Goal: Transaction & Acquisition: Book appointment/travel/reservation

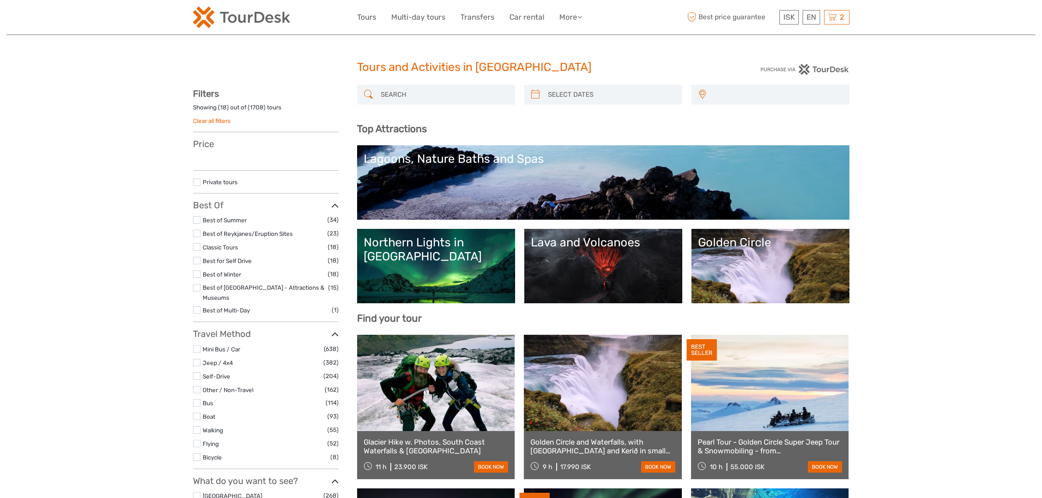
select select
click at [390, 91] on input "search" at bounding box center [444, 94] width 134 height 15
select select
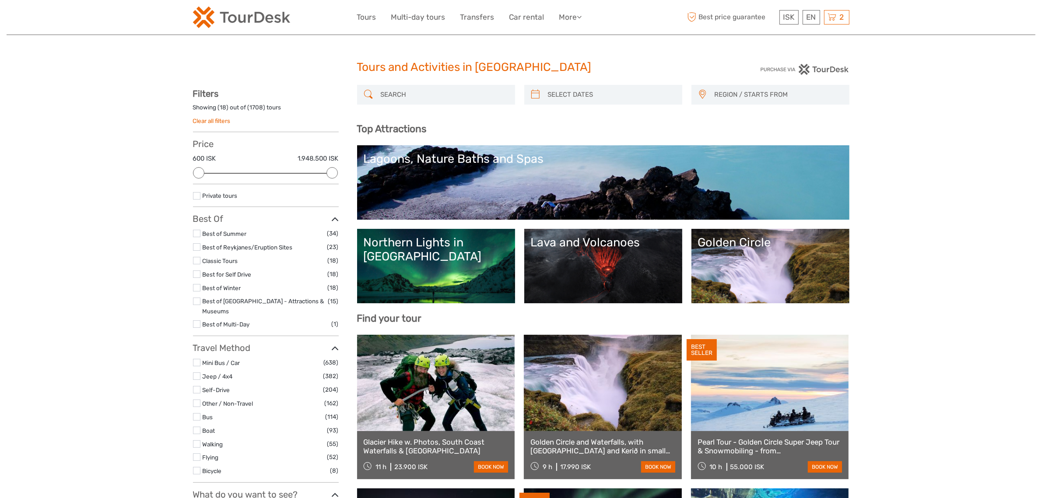
paste input "Landmannalaugar Super Jeep from Reykjavik"
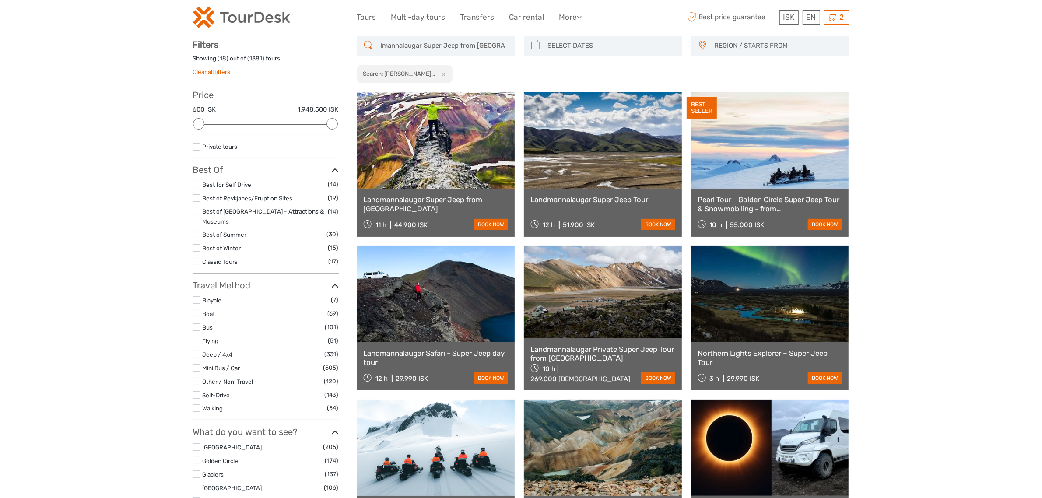
scroll to position [49, 0]
type input "Landmannalaugar Super Jeep from Reykjavik"
click at [435, 204] on link "Landmannalaugar Super Jeep from Reykjavik" at bounding box center [436, 204] width 145 height 18
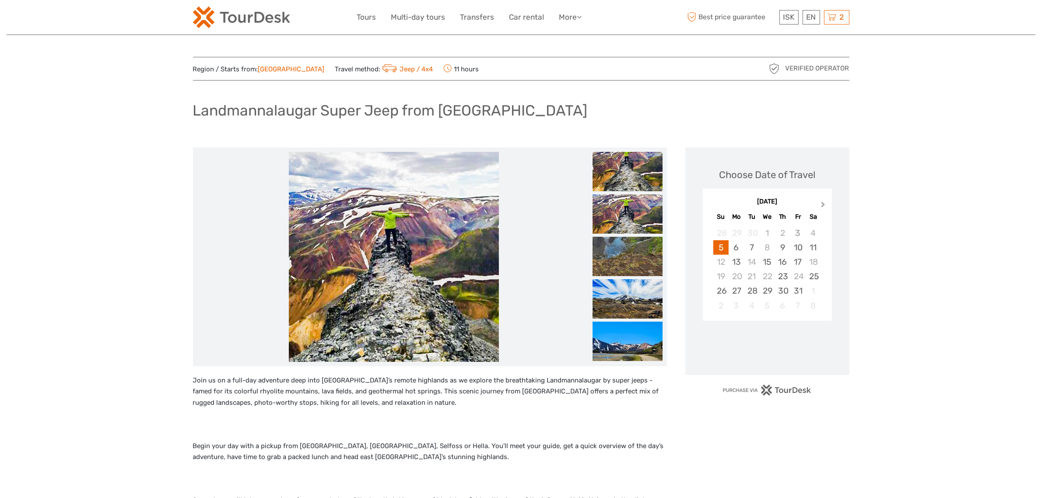
click at [818, 203] on button "Next Month" at bounding box center [824, 207] width 14 height 14
click at [715, 206] on button "Previous Month" at bounding box center [711, 207] width 14 height 14
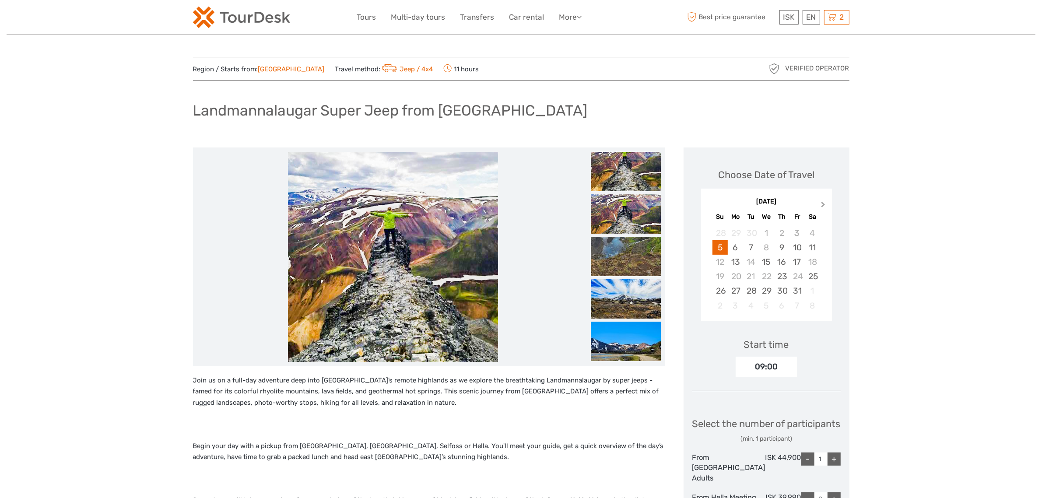
click at [825, 202] on button "Next Month" at bounding box center [824, 207] width 14 height 14
click at [710, 205] on span "Previous Month" at bounding box center [710, 206] width 0 height 13
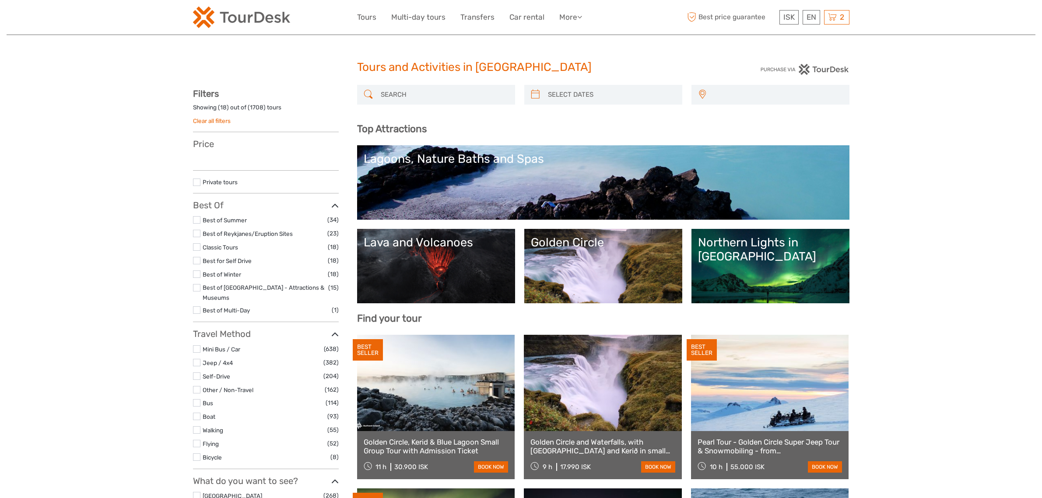
select select
click at [468, 88] on input "search" at bounding box center [444, 94] width 134 height 15
select select
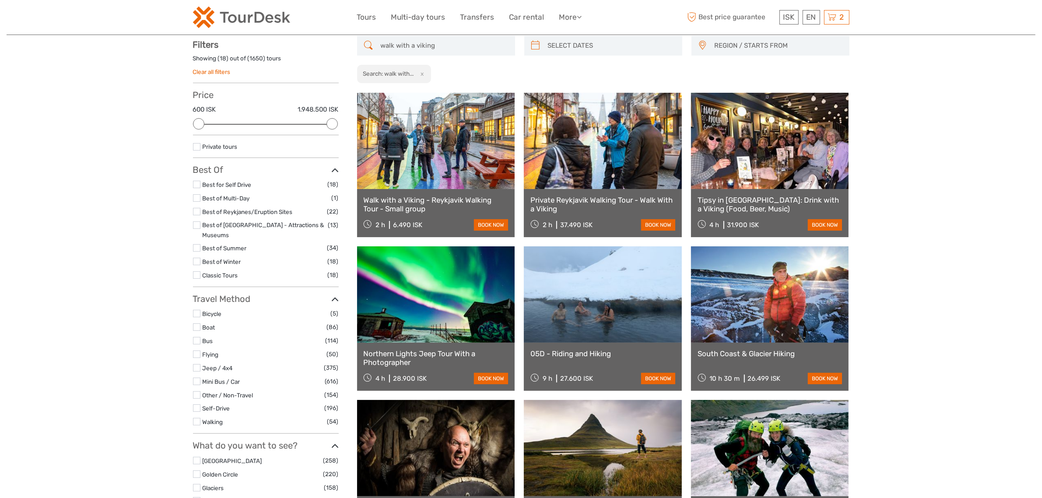
scroll to position [49, 0]
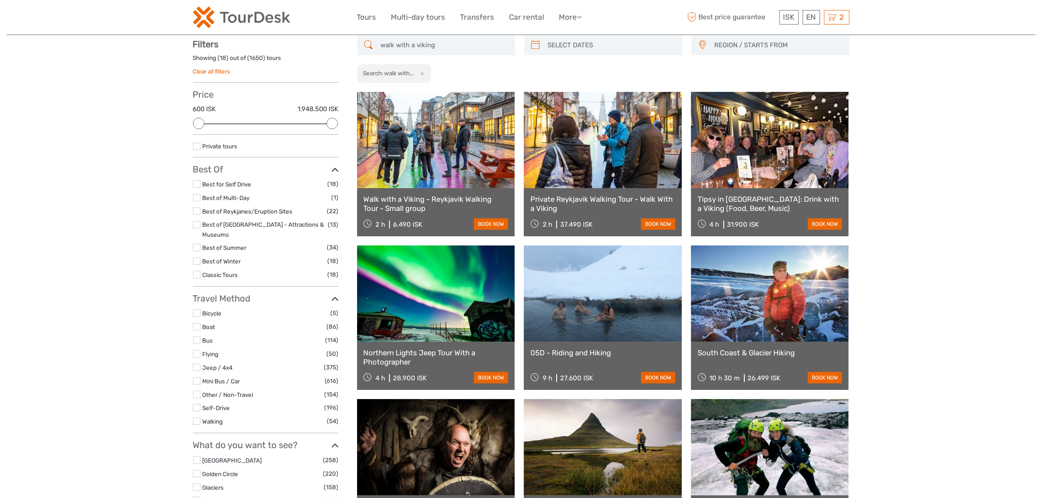
type input "walk with a viking"
click at [462, 200] on link "Walk with a Viking - Reykjavik Walking Tour - Small group" at bounding box center [436, 204] width 145 height 18
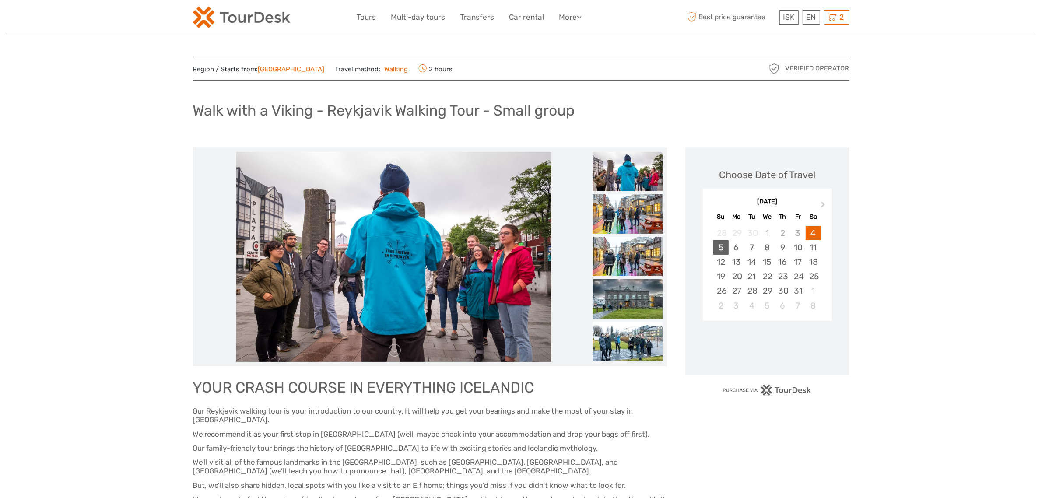
click at [719, 250] on div "5" at bounding box center [721, 247] width 15 height 14
click at [730, 251] on div "6" at bounding box center [736, 247] width 15 height 14
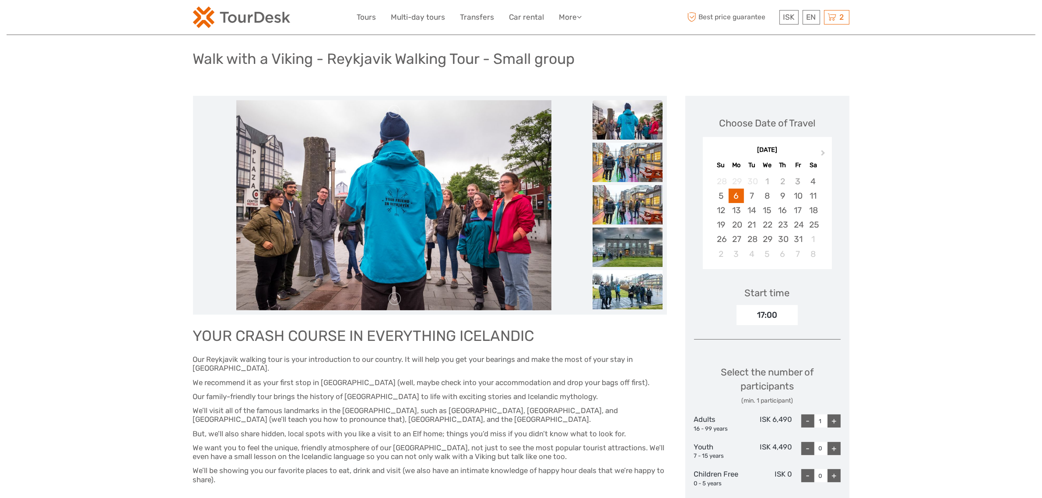
scroll to position [109, 0]
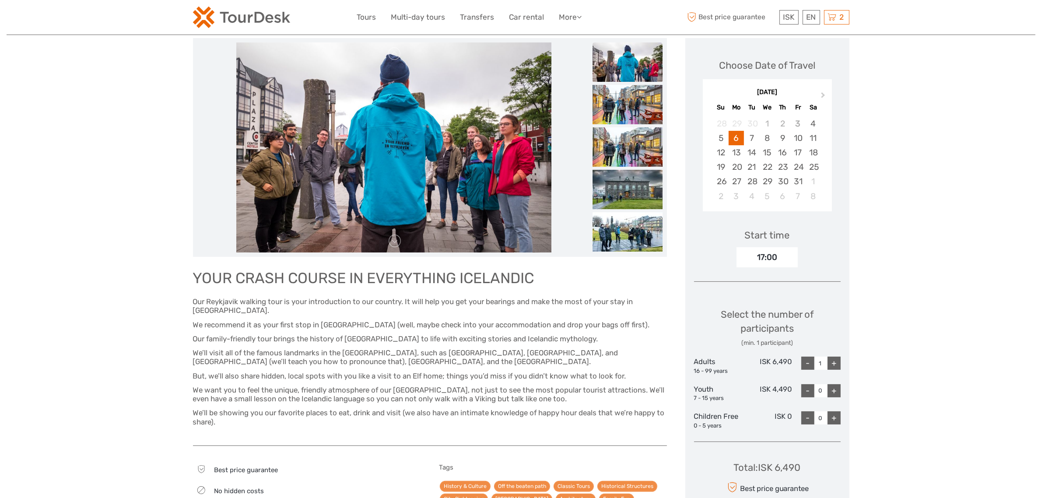
click at [841, 363] on div "Choose Date of Travel Next Month [DATE] Su Mo Tu We Th Fr Sa 28 29 30 1 2 3 4 5…" at bounding box center [768, 288] width 164 height 500
click at [839, 363] on div "+" at bounding box center [834, 363] width 13 height 13
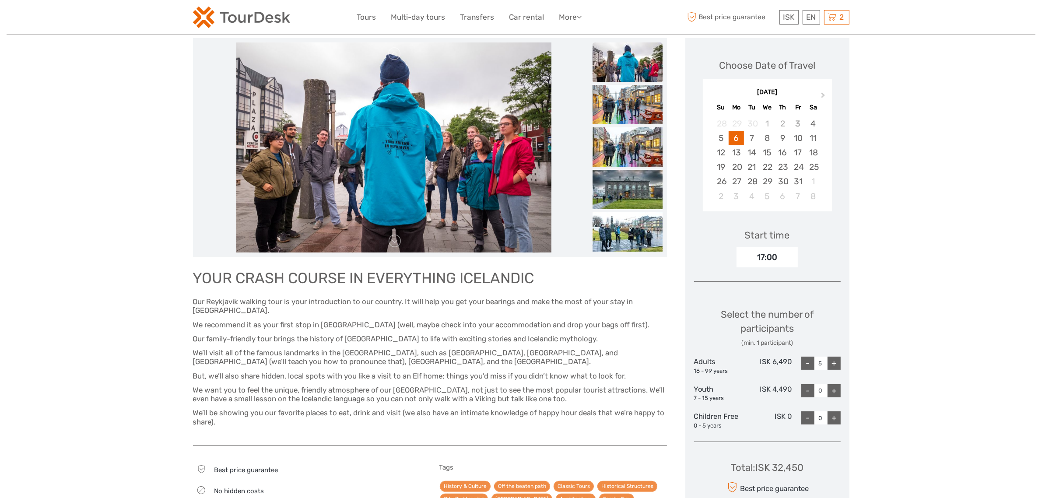
click at [839, 363] on div "+" at bounding box center [834, 363] width 13 height 13
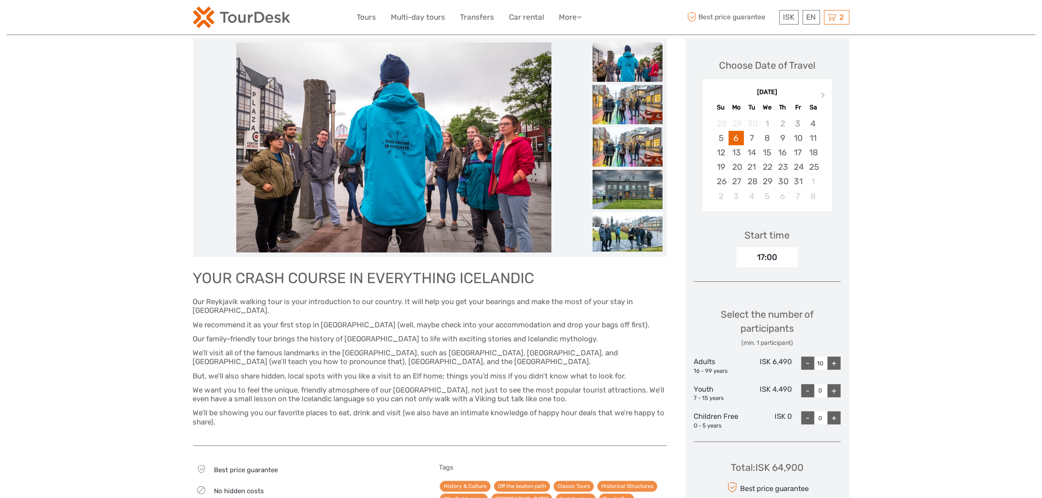
click at [839, 363] on div "+" at bounding box center [834, 363] width 13 height 13
type input "12"
click at [839, 363] on div "+" at bounding box center [834, 363] width 13 height 13
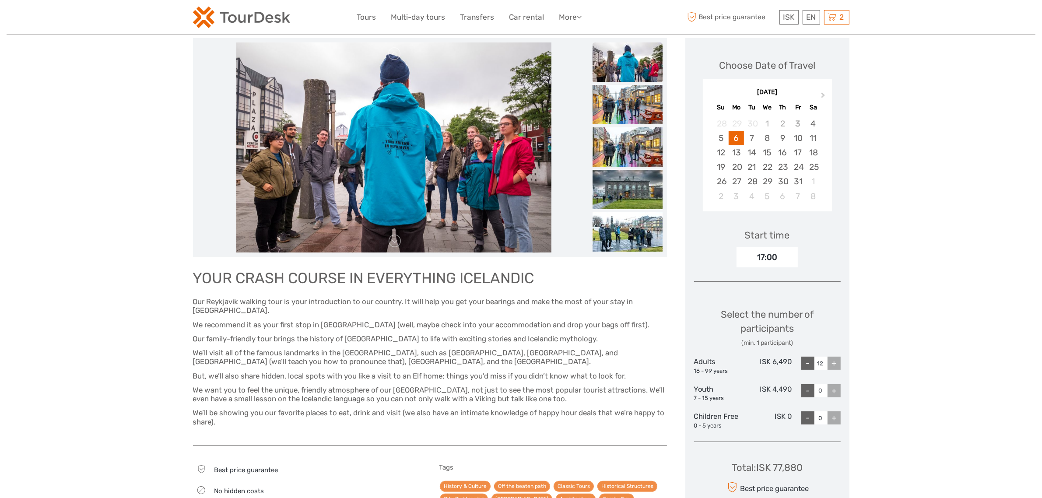
click at [839, 363] on div "+" at bounding box center [834, 363] width 13 height 13
